Goal: Task Accomplishment & Management: Use online tool/utility

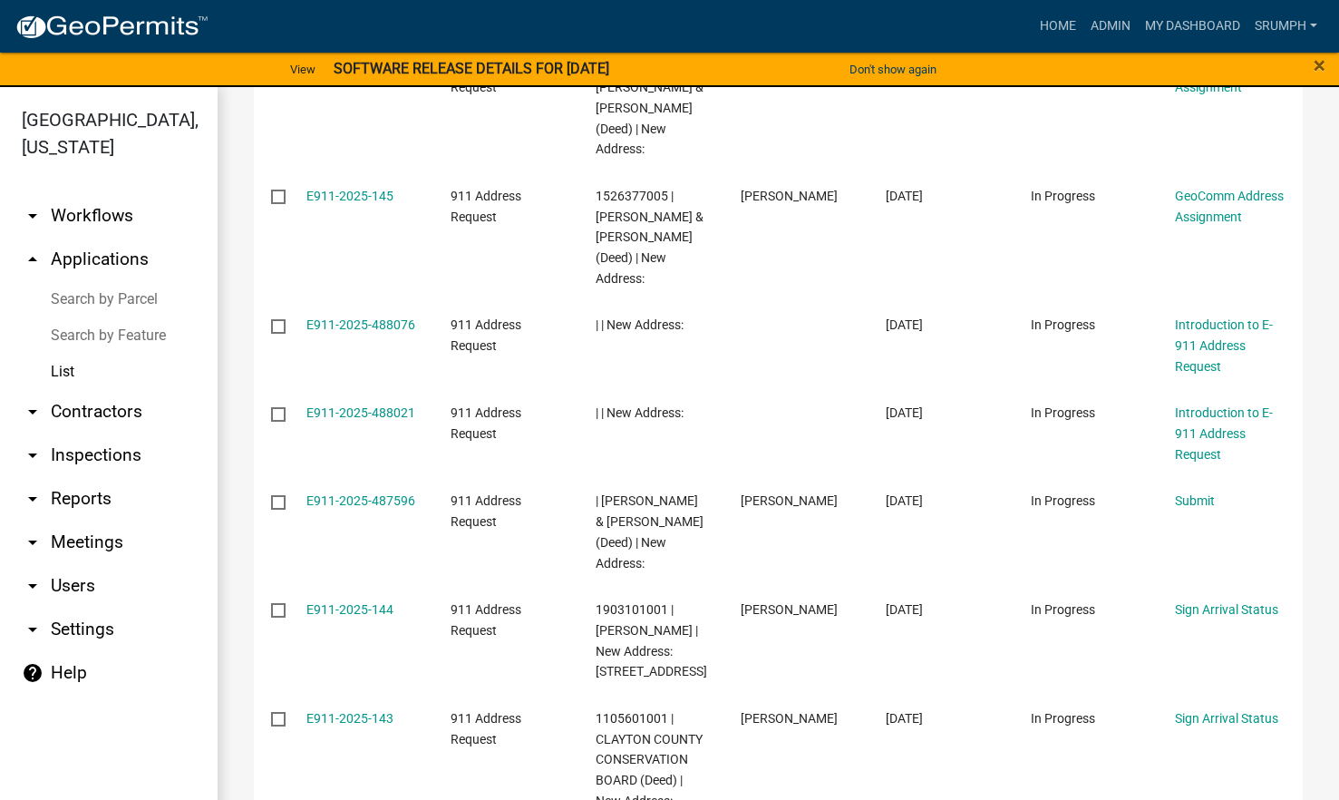
scroll to position [547, 0]
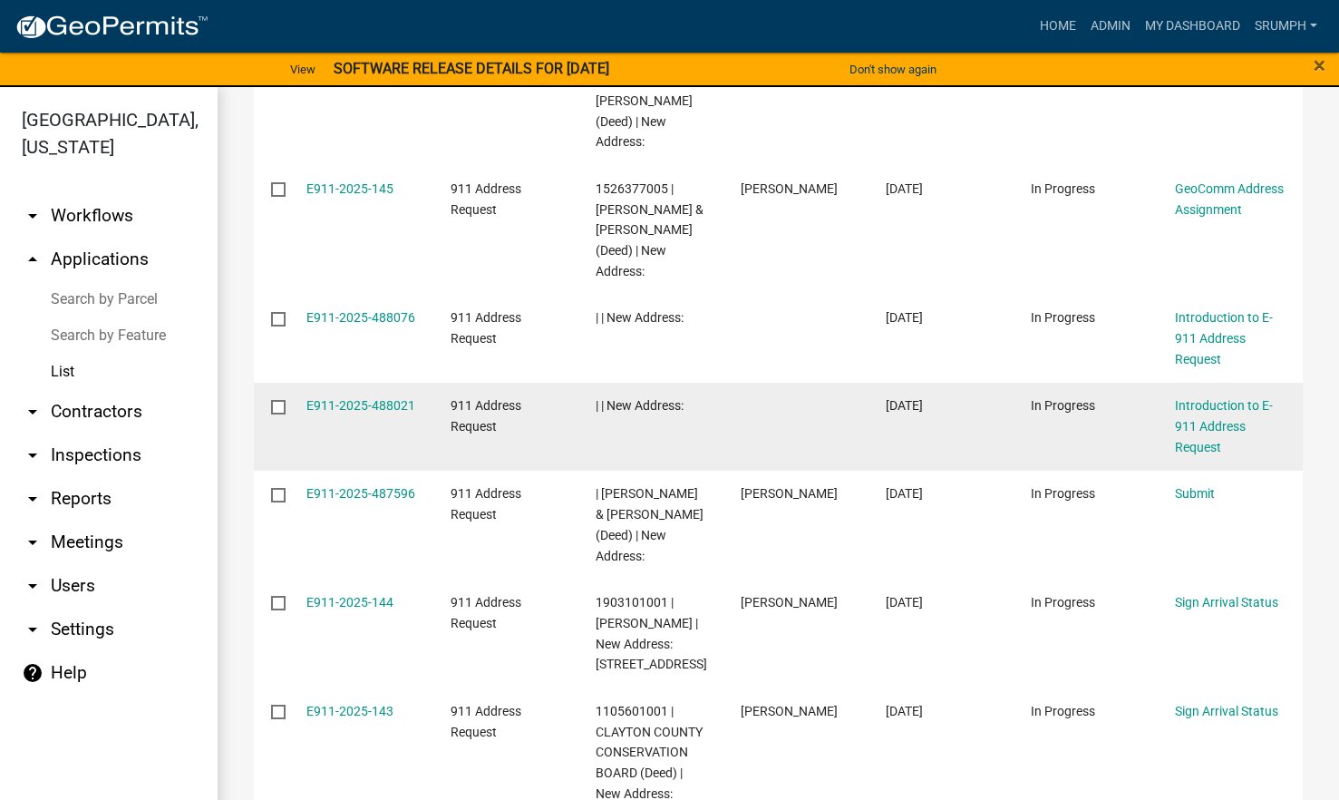
click at [279, 412] on input "checkbox" at bounding box center [277, 406] width 12 height 12
checkbox input "true"
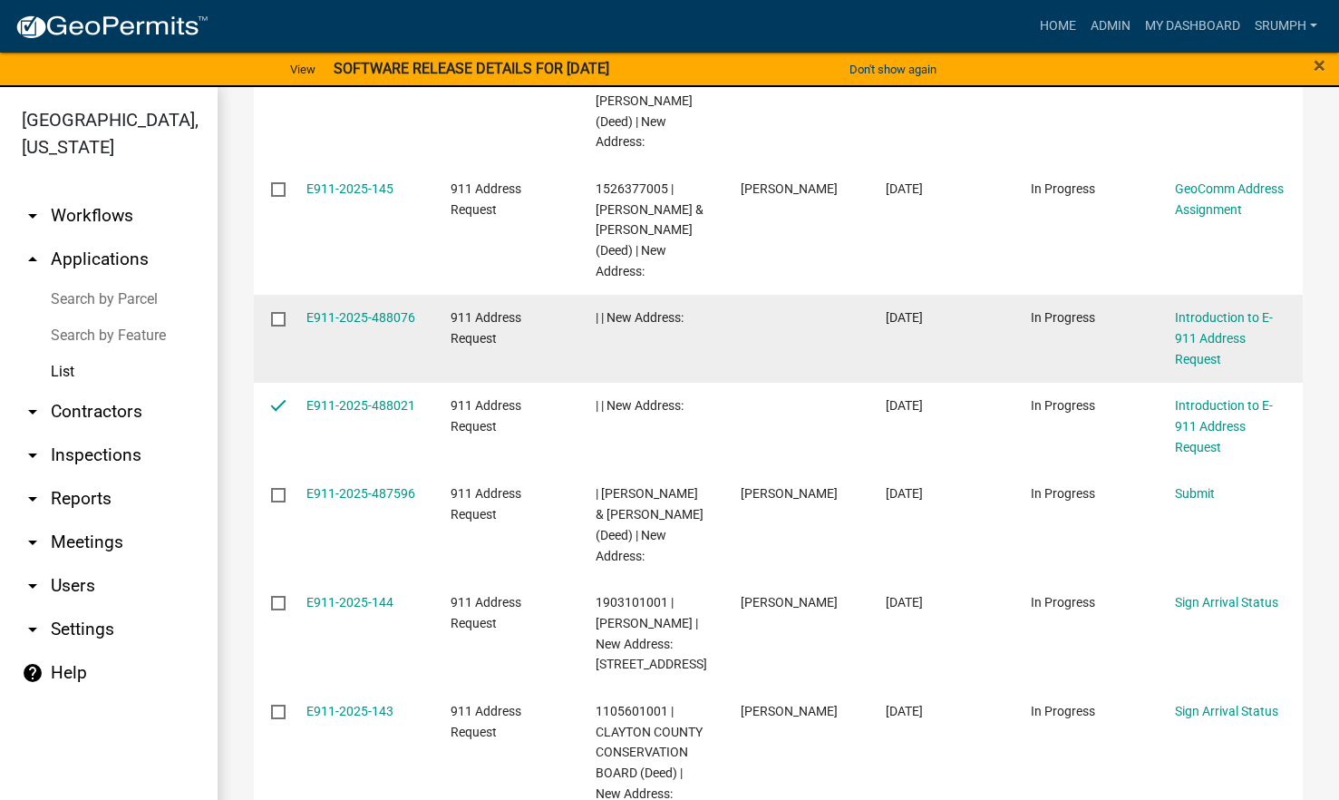
click at [274, 324] on input "checkbox" at bounding box center [277, 318] width 12 height 12
checkbox input "true"
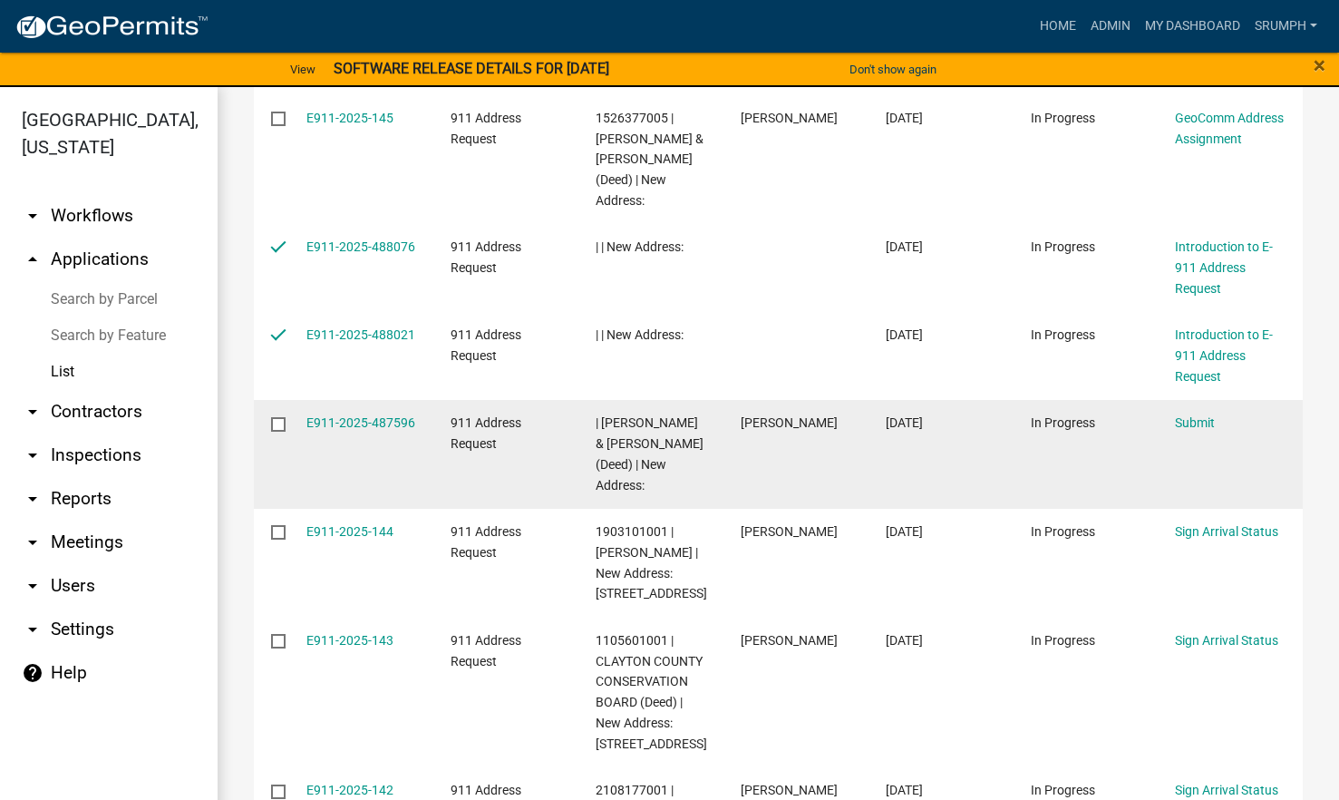
scroll to position [618, 0]
click at [276, 428] on input "checkbox" at bounding box center [277, 422] width 12 height 12
checkbox input "true"
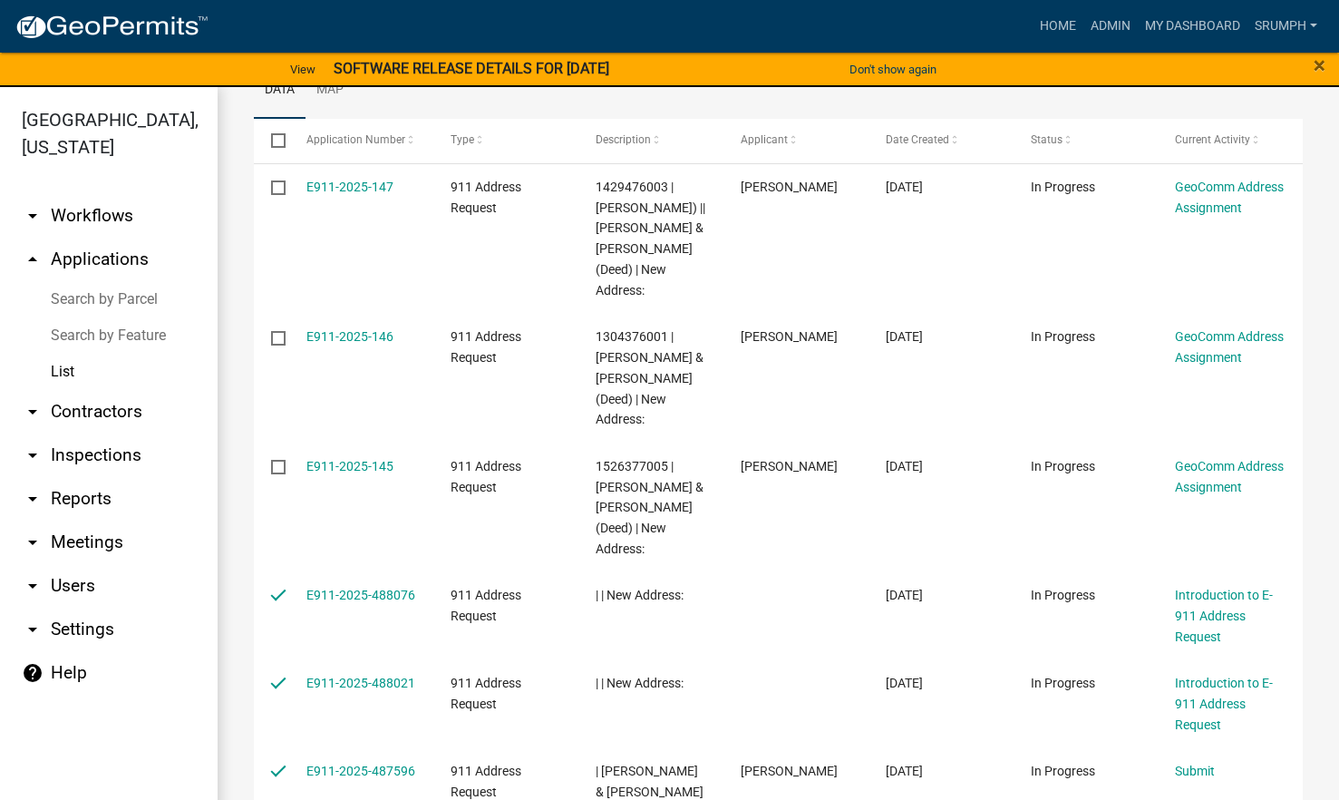
scroll to position [0, 0]
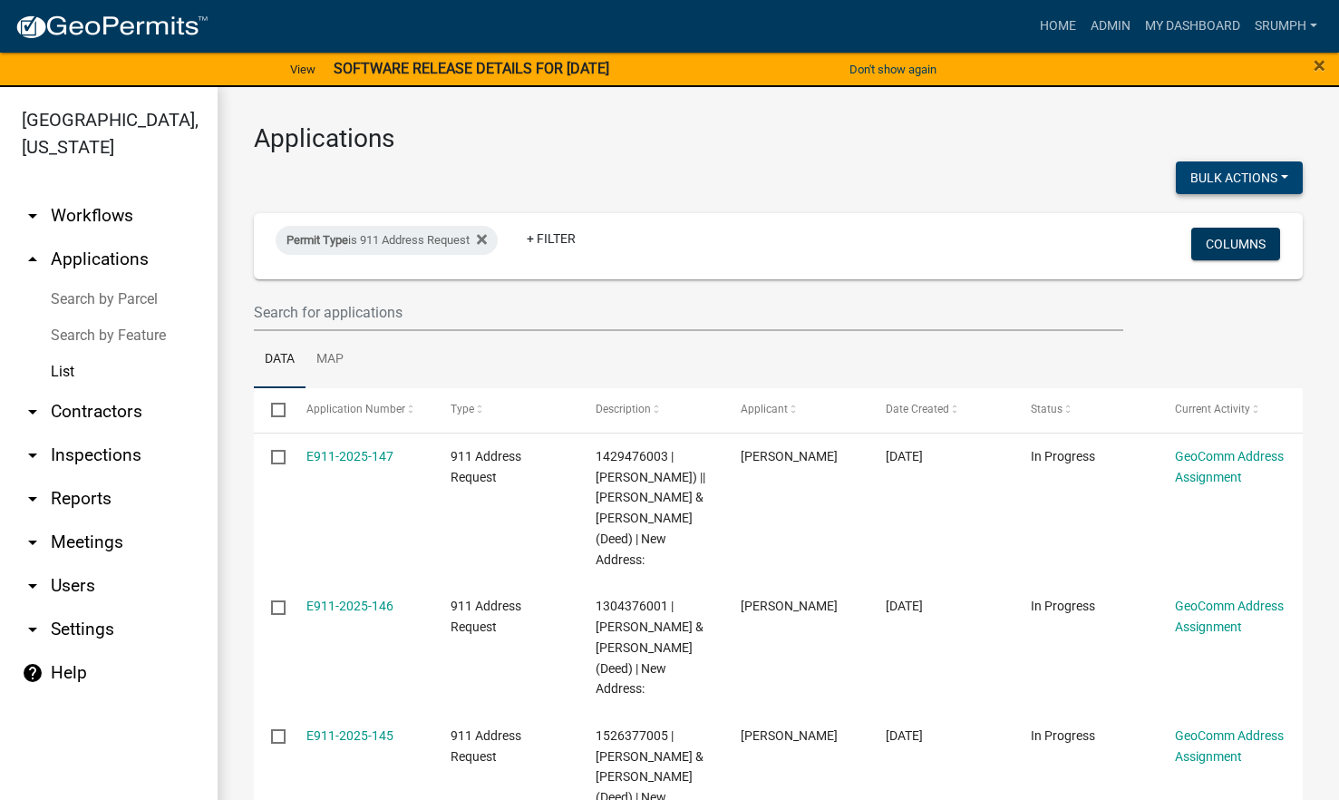
click at [1224, 174] on button "Bulk Actions" at bounding box center [1239, 177] width 127 height 33
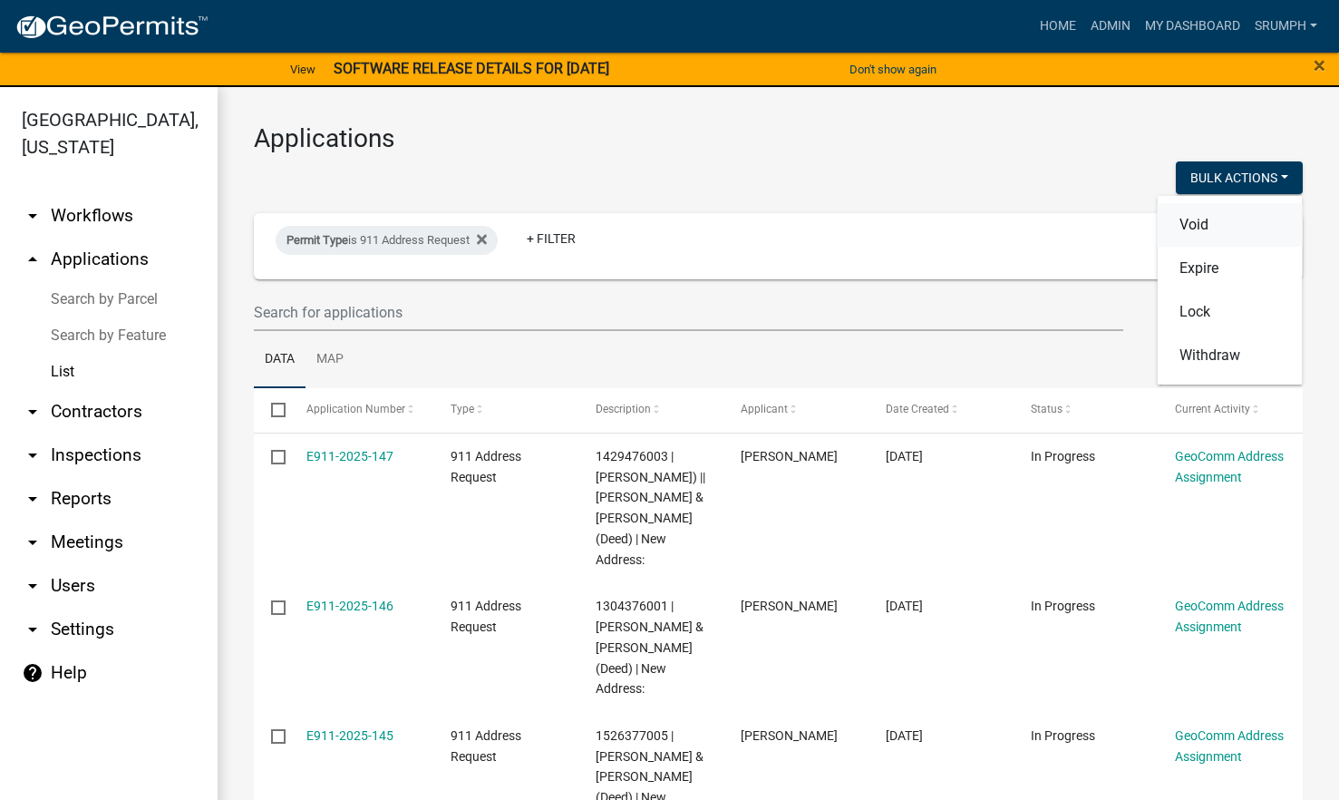
click at [1183, 216] on button "Void" at bounding box center [1230, 225] width 145 height 44
checkbox input "false"
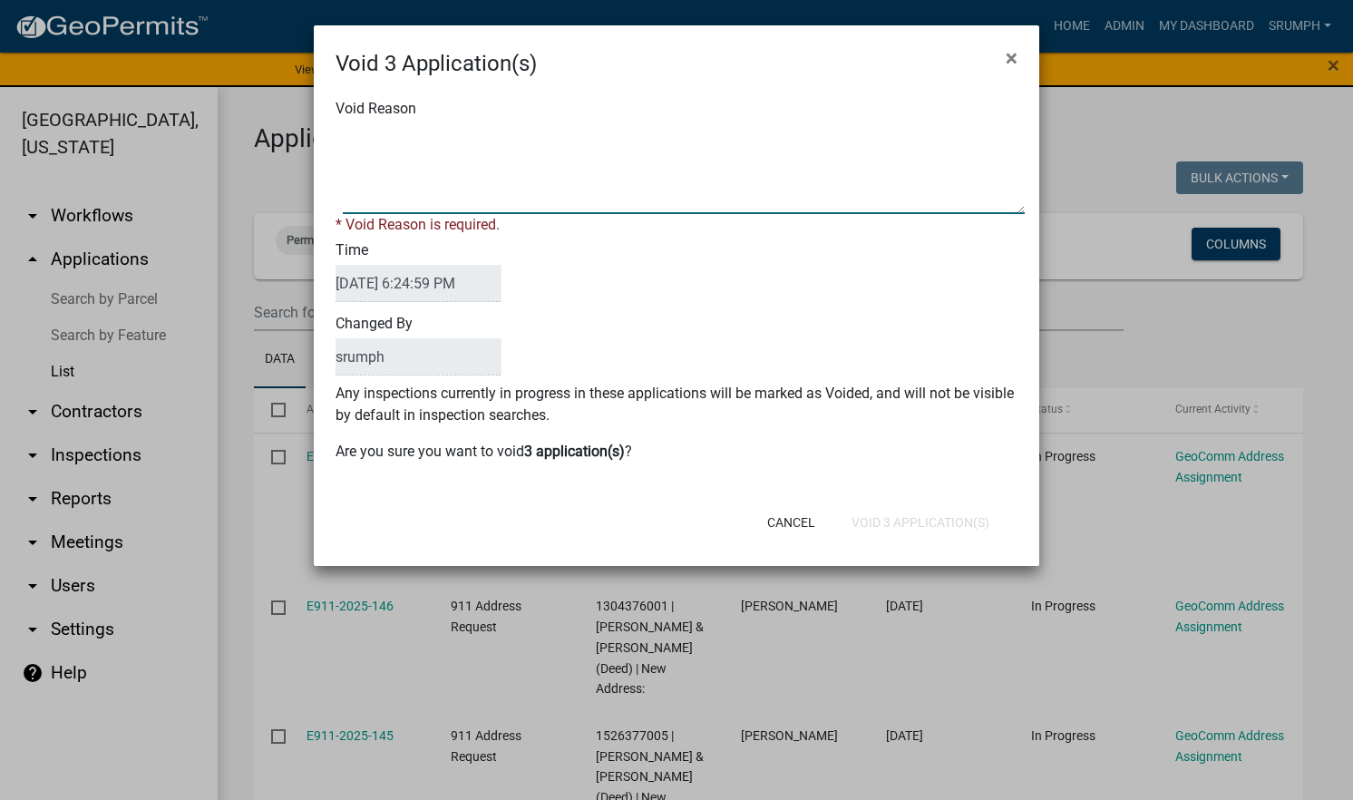
click at [773, 145] on textarea "Void Reason" at bounding box center [684, 168] width 682 height 91
type textarea "incomplete"
click at [877, 520] on div "Cancel Void 3 Application(s)" at bounding box center [794, 522] width 447 height 47
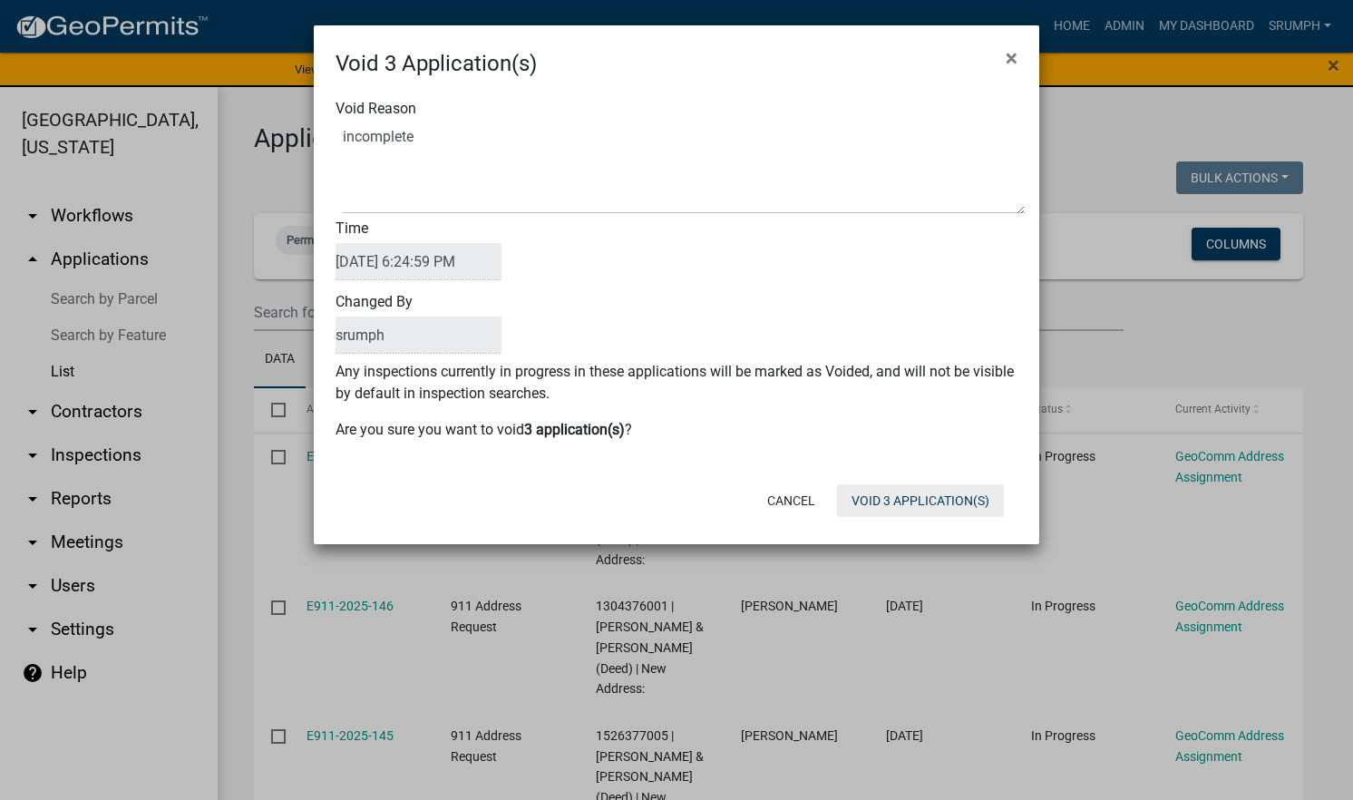
click at [870, 504] on button "Void 3 Application(s)" at bounding box center [920, 500] width 167 height 33
